Goal: Obtain resource: Obtain resource

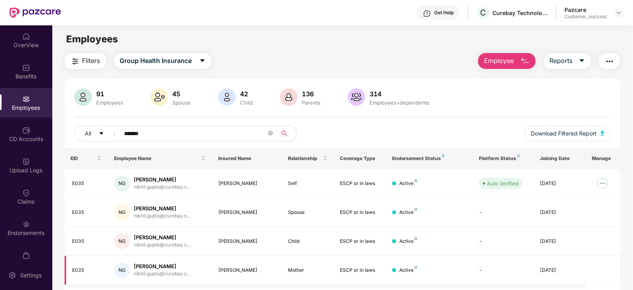
scroll to position [52, 0]
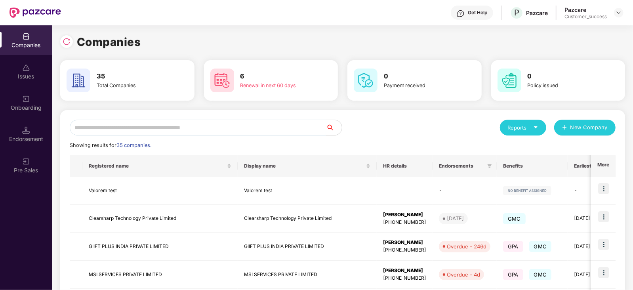
click at [130, 132] on input "text" at bounding box center [198, 128] width 256 height 16
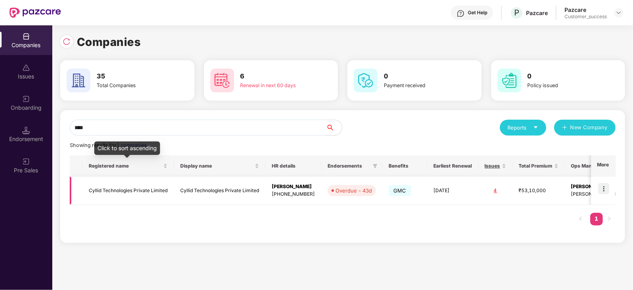
type input "****"
click at [126, 193] on td "Cyllid Technologies Private Limited" at bounding box center [128, 191] width 92 height 28
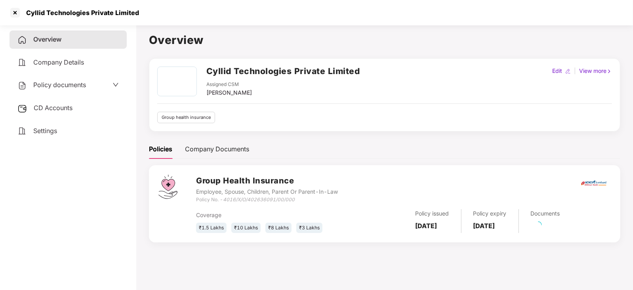
click at [77, 85] on span "Policy documents" at bounding box center [59, 85] width 53 height 8
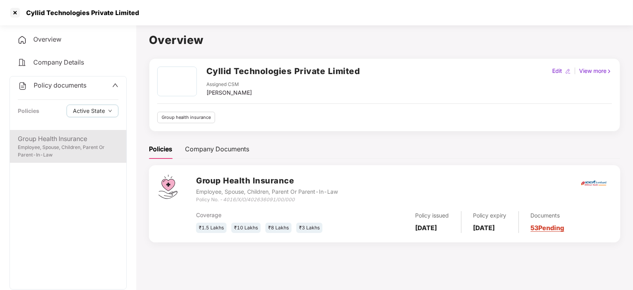
click at [51, 143] on div "Group Health Insurance" at bounding box center [68, 139] width 101 height 10
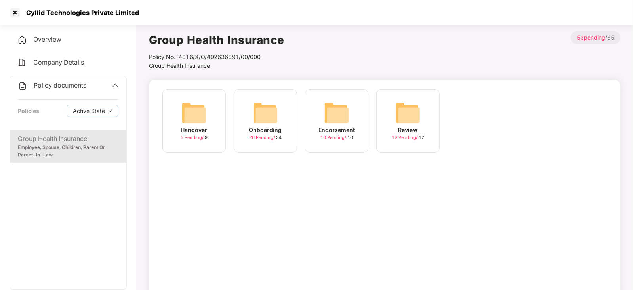
click at [258, 110] on img at bounding box center [265, 112] width 25 height 25
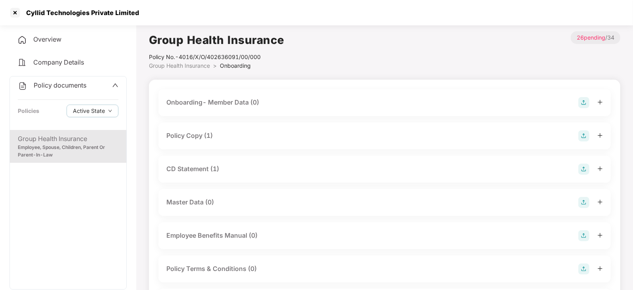
click at [200, 132] on div "Policy Copy (1)" at bounding box center [189, 136] width 46 height 10
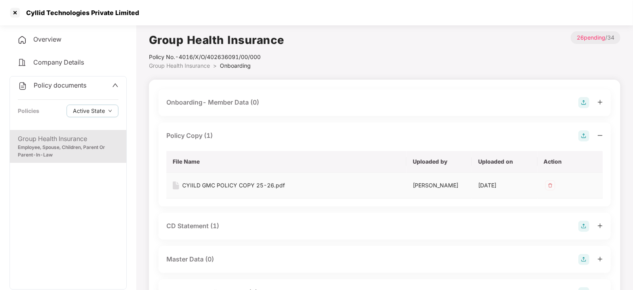
click at [200, 189] on td "CYIILD GMC POLICY COPY 25-26.pdf" at bounding box center [286, 186] width 240 height 26
click at [204, 186] on div "CYIILD GMC POLICY COPY 25-26.pdf" at bounding box center [233, 185] width 103 height 9
click at [14, 15] on div at bounding box center [15, 12] width 13 height 13
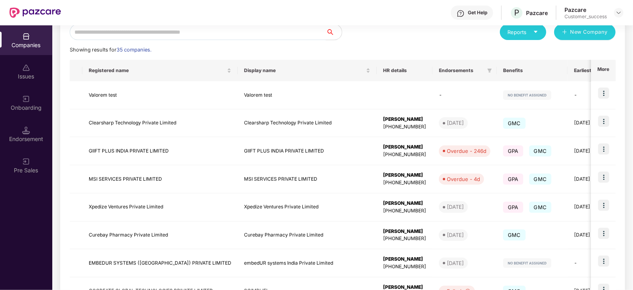
scroll to position [96, 0]
